Goal: Task Accomplishment & Management: Manage account settings

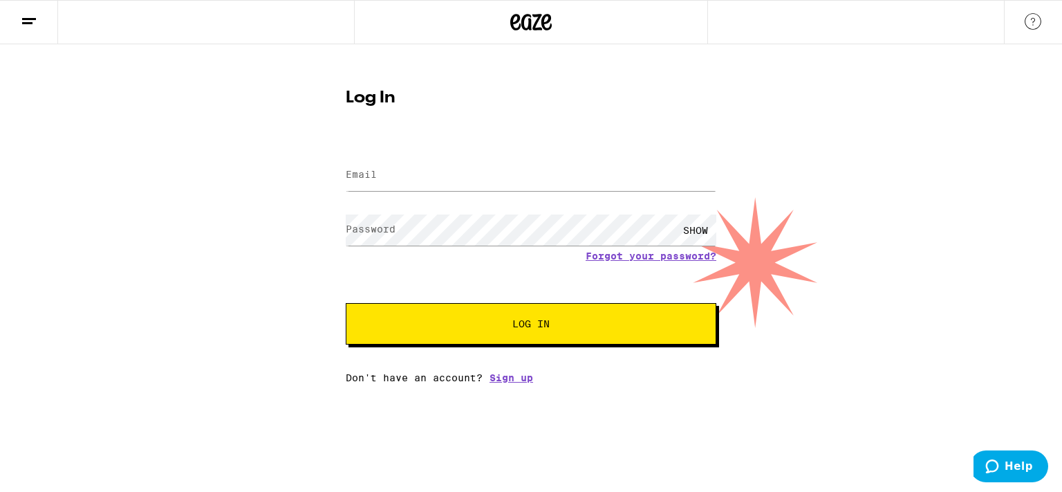
click at [373, 169] on label "Email" at bounding box center [361, 174] width 31 height 11
type input "[EMAIL_ADDRESS]"
click at [452, 333] on button "Log In" at bounding box center [531, 323] width 371 height 41
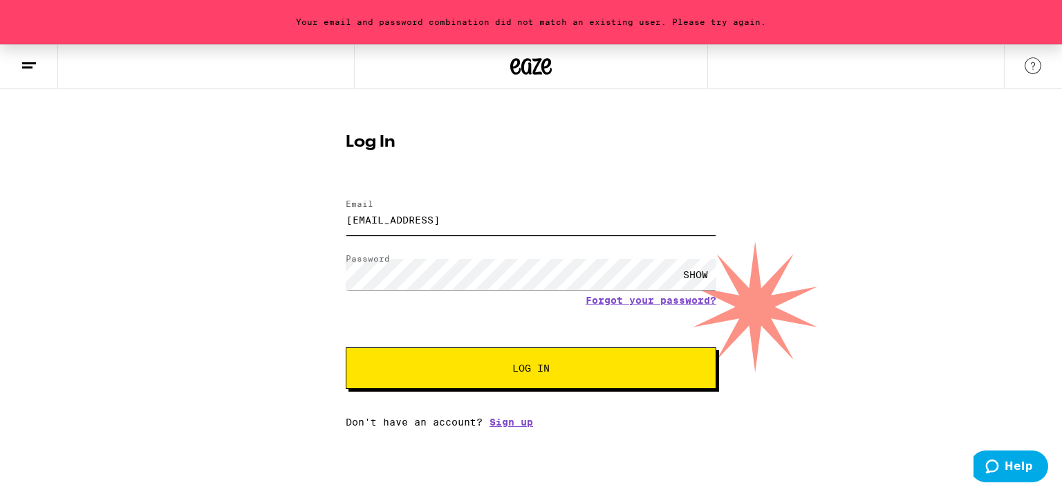
click at [450, 227] on input "[EMAIL_ADDRESS]" at bounding box center [531, 219] width 371 height 31
click at [612, 298] on link "Forgot your password?" at bounding box center [651, 300] width 131 height 11
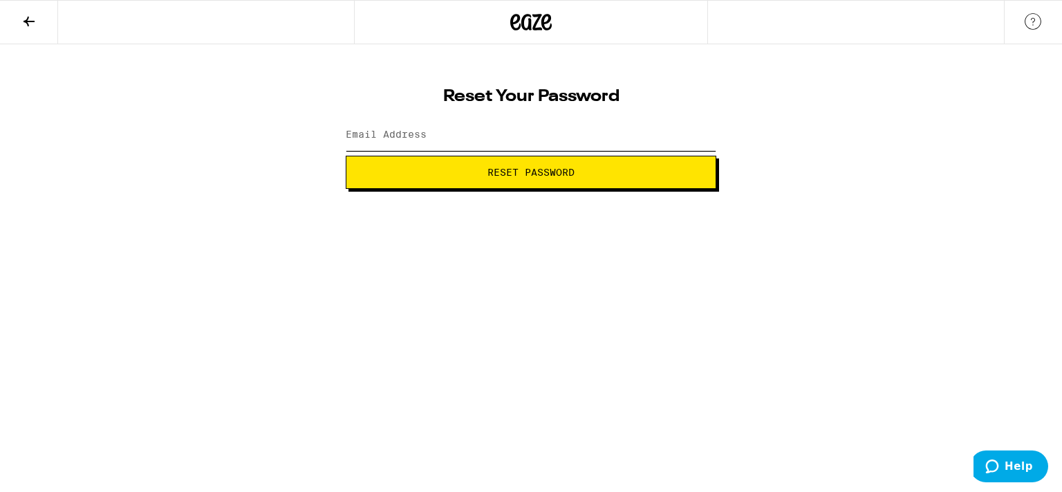
click at [483, 140] on input "Email Address" at bounding box center [531, 135] width 371 height 31
type input "[EMAIL_ADDRESS][DOMAIN_NAME]"
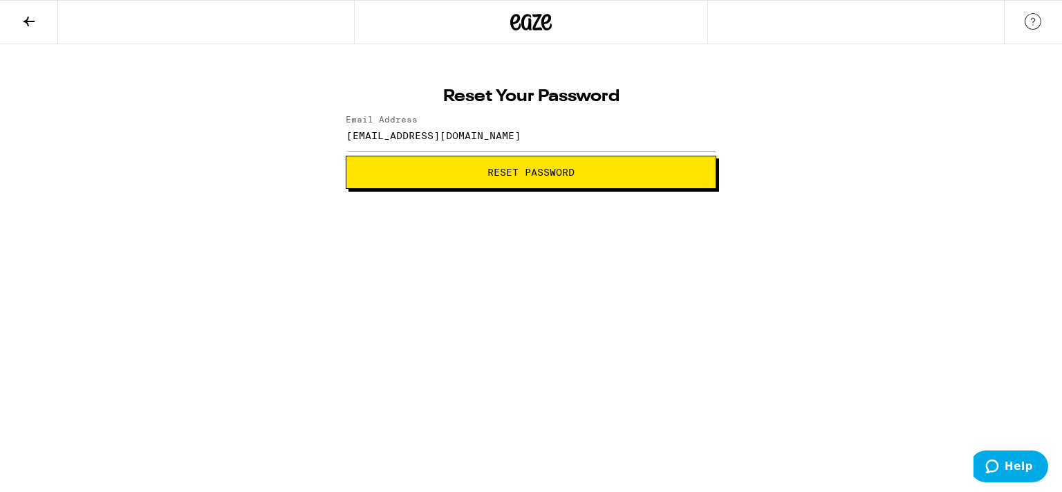
click at [483, 171] on span "Reset Password" at bounding box center [530, 172] width 347 height 10
